Goal: Communication & Community: Answer question/provide support

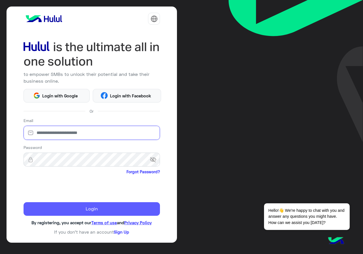
type input "**********"
click at [59, 210] on button "Login" at bounding box center [92, 209] width 137 height 14
click at [61, 211] on button "Login" at bounding box center [92, 209] width 137 height 14
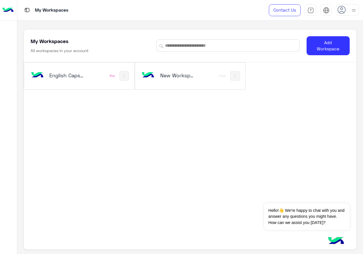
click at [8, 9] on img at bounding box center [7, 10] width 11 height 12
click at [9, 7] on img at bounding box center [7, 10] width 11 height 12
click at [7, 7] on img at bounding box center [7, 10] width 11 height 12
click at [39, 44] on h5 "My Workspaces" at bounding box center [50, 41] width 38 height 7
click at [39, 75] on img at bounding box center [36, 75] width 15 height 15
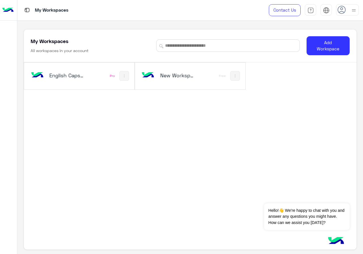
click at [39, 75] on img at bounding box center [36, 75] width 15 height 15
click at [37, 10] on div "My Workspaces Contact Us Help Center عربي English My Workspaces All workspaces …" at bounding box center [190, 127] width 346 height 254
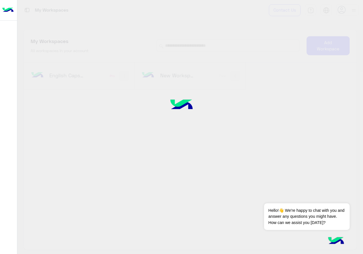
click at [38, 10] on div at bounding box center [181, 127] width 363 height 254
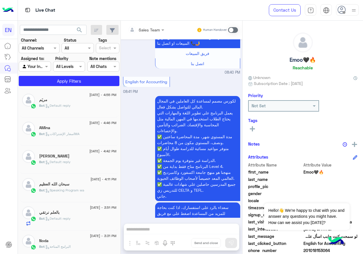
scroll to position [255, 0]
click at [37, 66] on div at bounding box center [34, 66] width 31 height 7
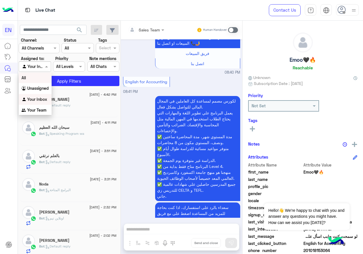
click at [27, 79] on div "All" at bounding box center [35, 78] width 33 height 10
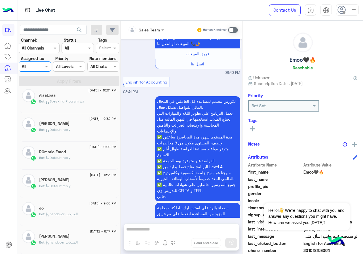
scroll to position [3, 0]
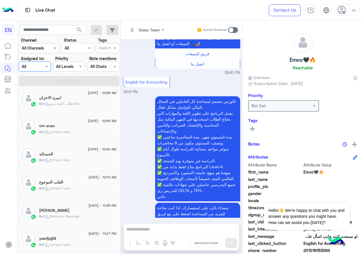
click at [97, 238] on div "ywsfjaj24" at bounding box center [77, 240] width 77 height 6
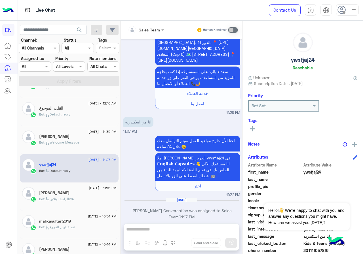
scroll to position [116, 0]
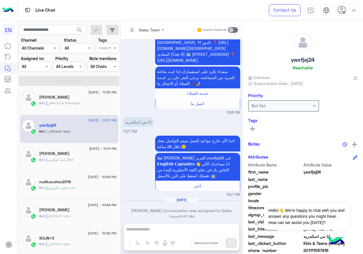
click at [75, 234] on div "[DATE] - 10:35 PM" at bounding box center [77, 235] width 77 height 4
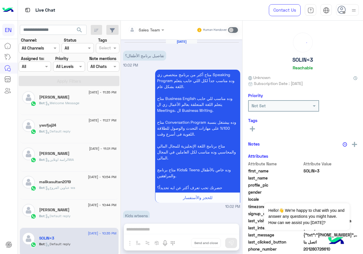
scroll to position [560, 0]
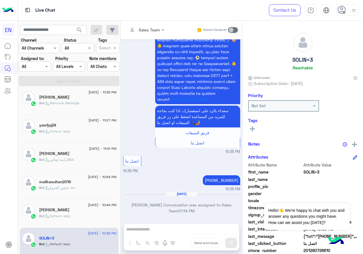
click at [63, 216] on span ": Default reply" at bounding box center [58, 216] width 26 height 4
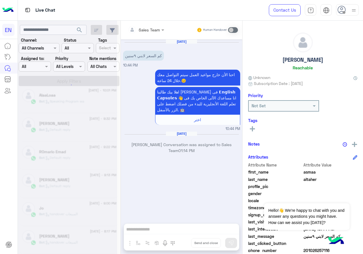
scroll to position [3, 0]
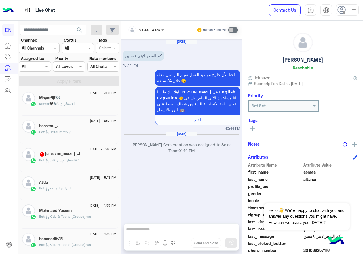
click at [55, 219] on span ": Kids & Teens (Groups) wa" at bounding box center [68, 217] width 47 height 4
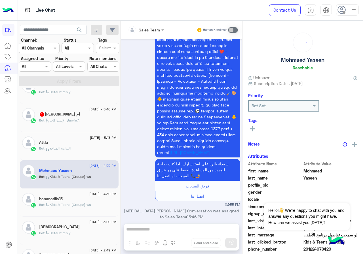
scroll to position [60, 0]
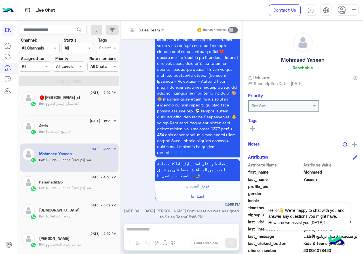
click at [55, 220] on div "Bot : Default reply" at bounding box center [77, 219] width 77 height 10
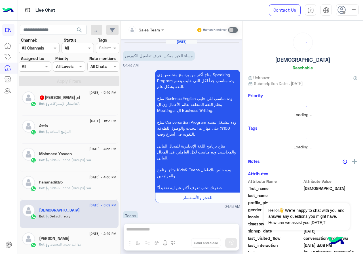
scroll to position [831, 0]
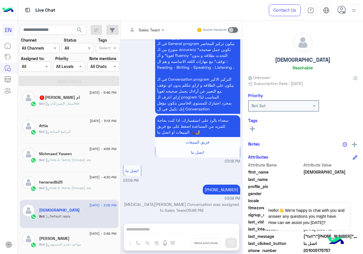
click at [92, 239] on div "[PERSON_NAME]" at bounding box center [77, 240] width 77 height 6
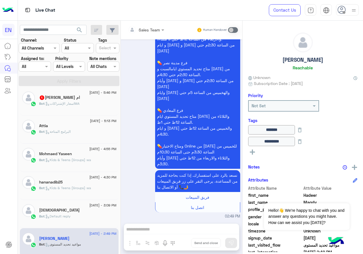
scroll to position [116, 0]
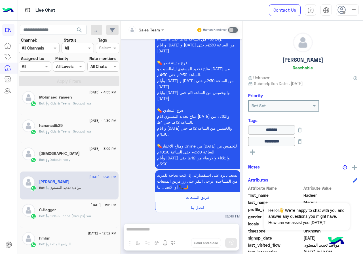
click at [79, 237] on div "hmhm" at bounding box center [77, 239] width 77 height 6
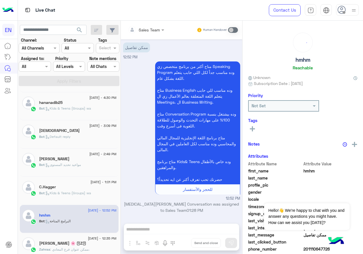
scroll to position [145, 0]
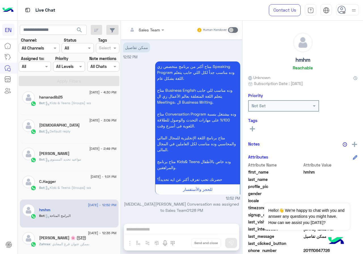
click at [79, 237] on div "[PERSON_NAME] 🌸 𓆩Z𓆪" at bounding box center [77, 239] width 77 height 6
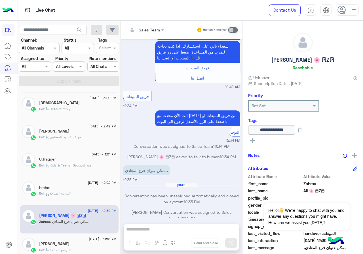
scroll to position [173, 0]
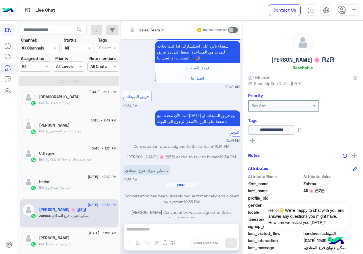
click at [79, 237] on div "[PERSON_NAME]" at bounding box center [77, 239] width 77 height 6
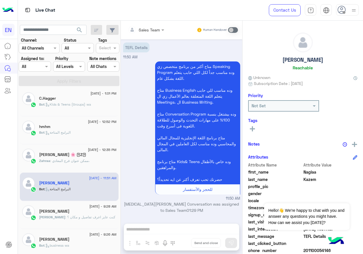
scroll to position [230, 0]
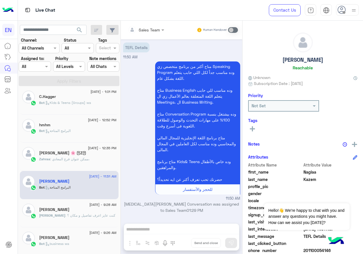
click at [80, 219] on div "[PERSON_NAME] : كنت عايز اعرف تفاصيل و مكان ؟" at bounding box center [77, 218] width 77 height 10
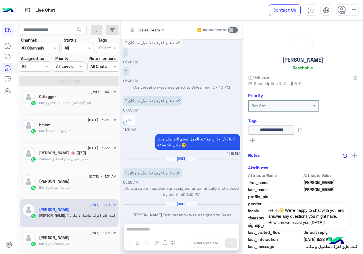
scroll to position [258, 0]
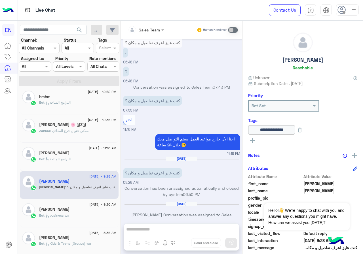
click at [80, 219] on div "Bot : business wa" at bounding box center [77, 218] width 77 height 10
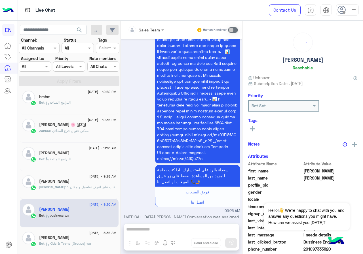
click at [84, 240] on div "[PERSON_NAME]" at bounding box center [77, 239] width 77 height 6
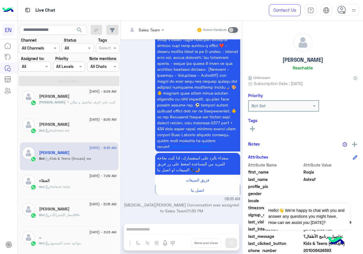
click at [84, 240] on div ".." at bounding box center [77, 238] width 77 height 6
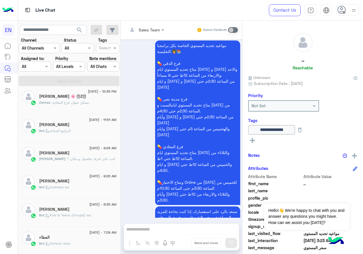
click at [85, 210] on div "[PERSON_NAME]" at bounding box center [77, 210] width 77 height 6
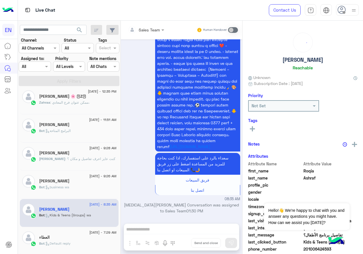
click at [88, 191] on div "Bot : business wa" at bounding box center [77, 190] width 77 height 10
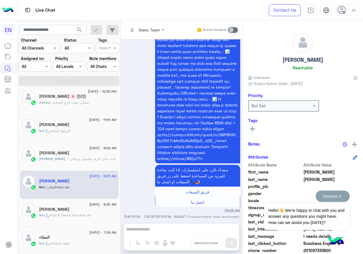
click at [339, 197] on button "Dismiss ✕" at bounding box center [333, 196] width 34 height 11
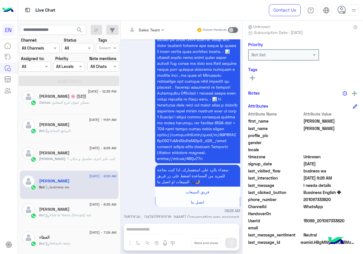
click at [321, 199] on span "201097333820" at bounding box center [330, 200] width 54 height 6
copy span "201097333820"
click at [59, 155] on h5 "[PERSON_NAME]" at bounding box center [54, 153] width 30 height 5
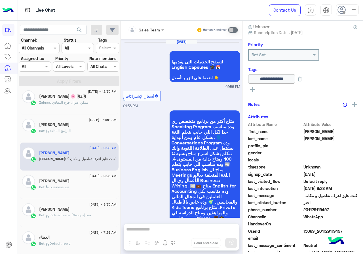
scroll to position [862, 0]
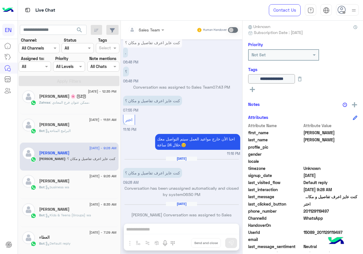
click at [60, 127] on div "[PERSON_NAME]" at bounding box center [77, 126] width 77 height 6
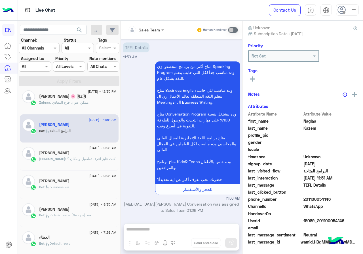
scroll to position [51, 0]
click at [92, 106] on div "Zahraa : ممكن عنوان فرع المعادي،" at bounding box center [77, 105] width 77 height 10
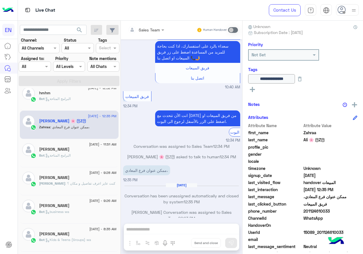
scroll to position [230, 0]
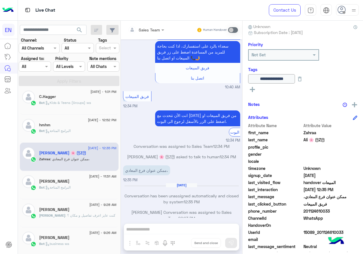
click at [81, 132] on div "Bot : البرامج المتاحة" at bounding box center [77, 133] width 77 height 10
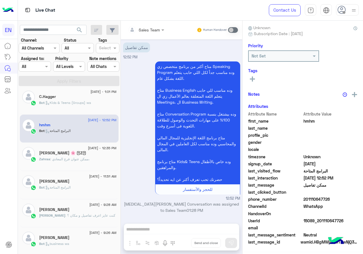
scroll to position [51, 0]
click at [79, 103] on span ": Kids & Teens (Groups) wa" at bounding box center [68, 103] width 47 height 4
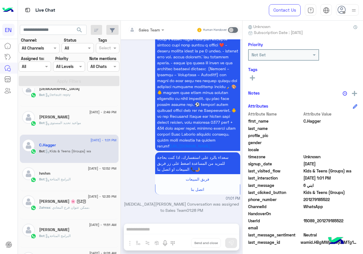
scroll to position [173, 0]
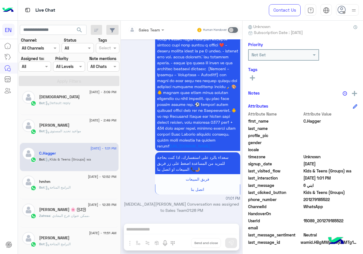
click at [321, 201] on span "201279185522" at bounding box center [330, 200] width 54 height 6
copy span "201279185522"
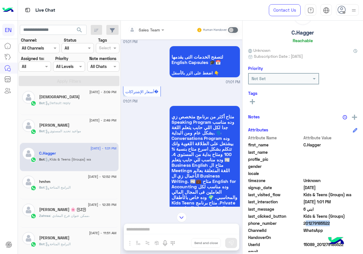
scroll to position [0, 0]
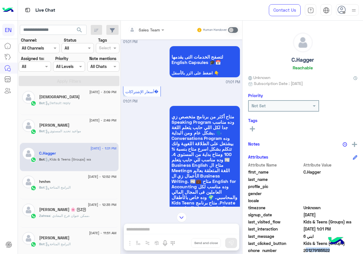
click at [253, 128] on icon at bounding box center [252, 128] width 5 height 5
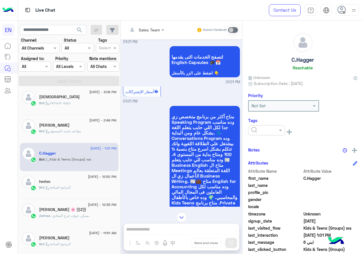
click at [261, 129] on input "text" at bounding box center [259, 131] width 17 height 6
click at [267, 175] on span "[PERSON_NAME]" at bounding box center [266, 176] width 31 height 5
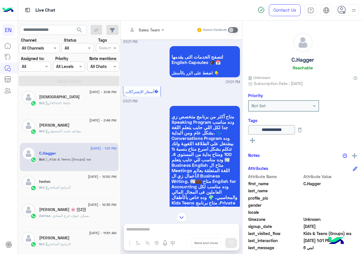
click at [66, 130] on span ": مواعيد تحديد المستوى" at bounding box center [63, 131] width 36 height 4
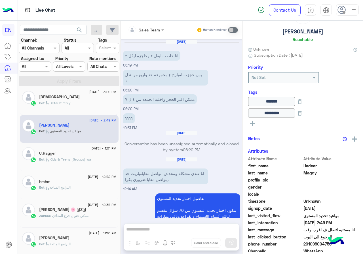
scroll to position [795, 0]
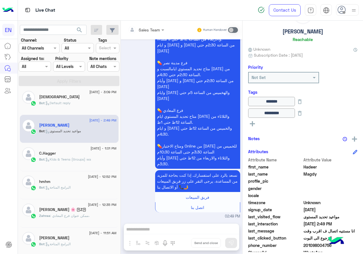
click at [81, 99] on div "[DEMOGRAPHIC_DATA]" at bounding box center [77, 98] width 77 height 6
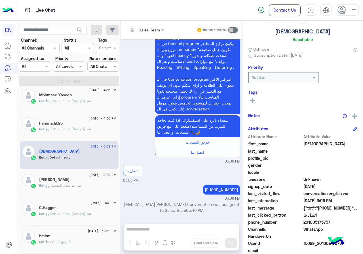
scroll to position [116, 0]
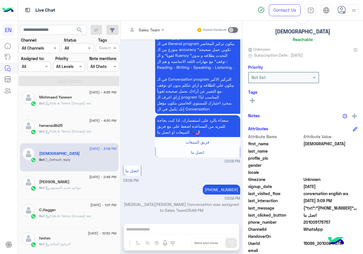
click at [60, 132] on span ": Kids & Teens (Groups) wa" at bounding box center [68, 131] width 47 height 4
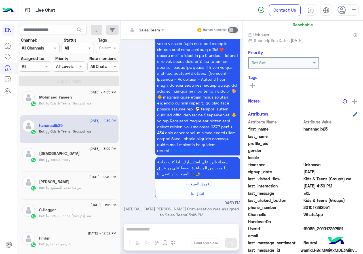
scroll to position [51, 0]
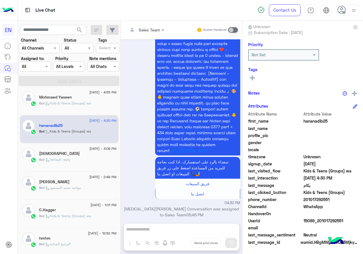
click at [327, 199] on span "201017292551" at bounding box center [330, 200] width 54 height 6
copy span "201017292551"
